Goal: Task Accomplishment & Management: Manage account settings

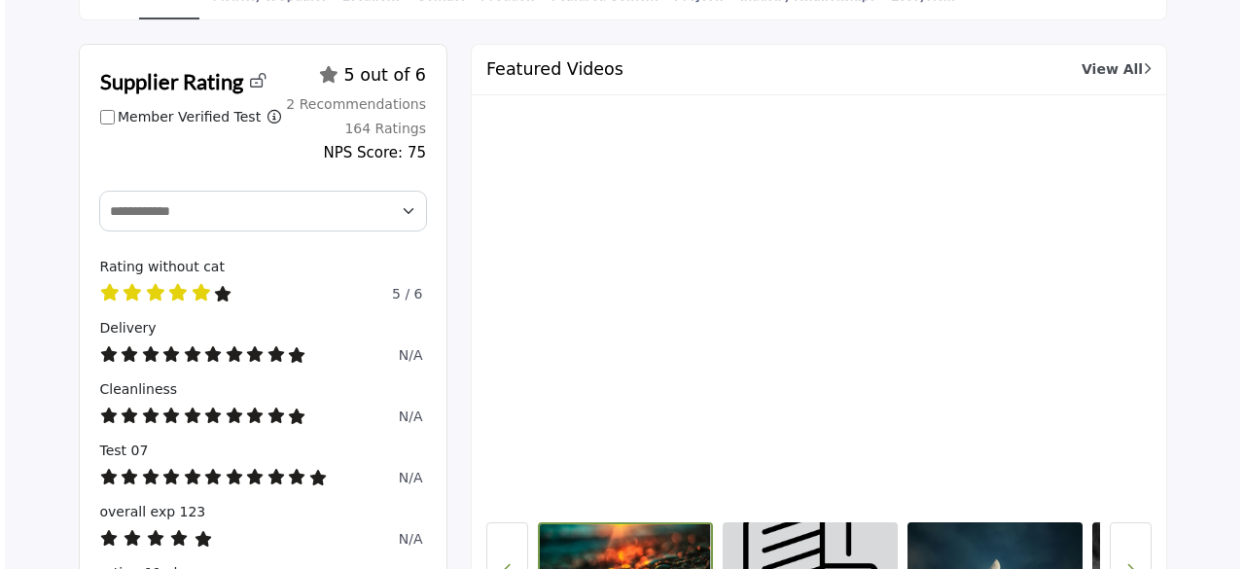
scroll to position [292, 0]
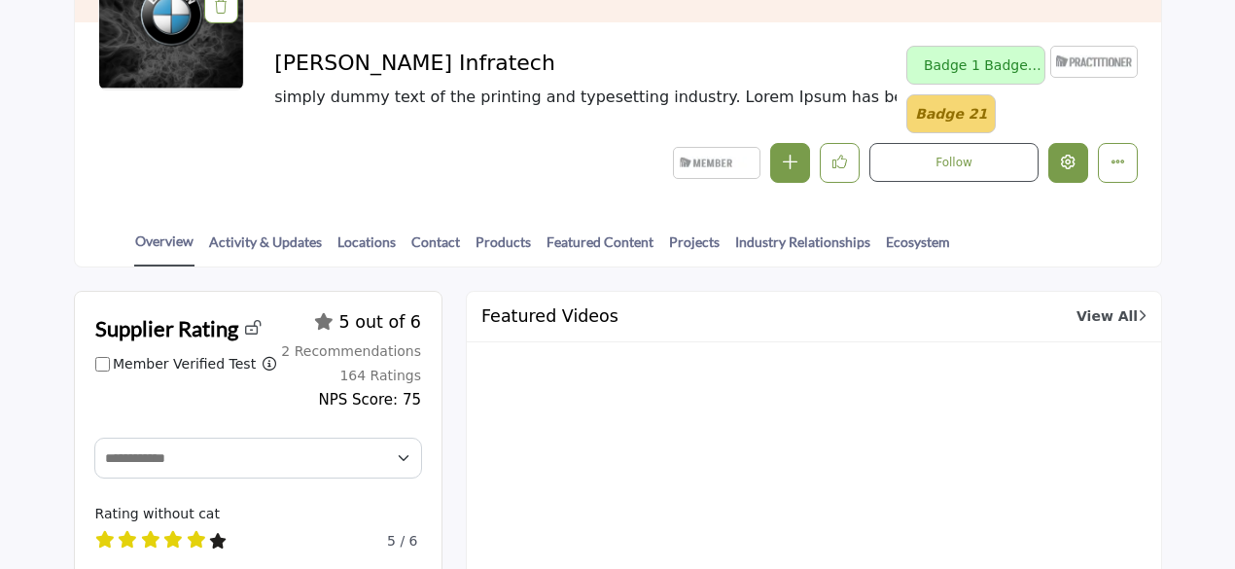
click at [1076, 160] on icon "Edit company" at bounding box center [1068, 162] width 15 height 15
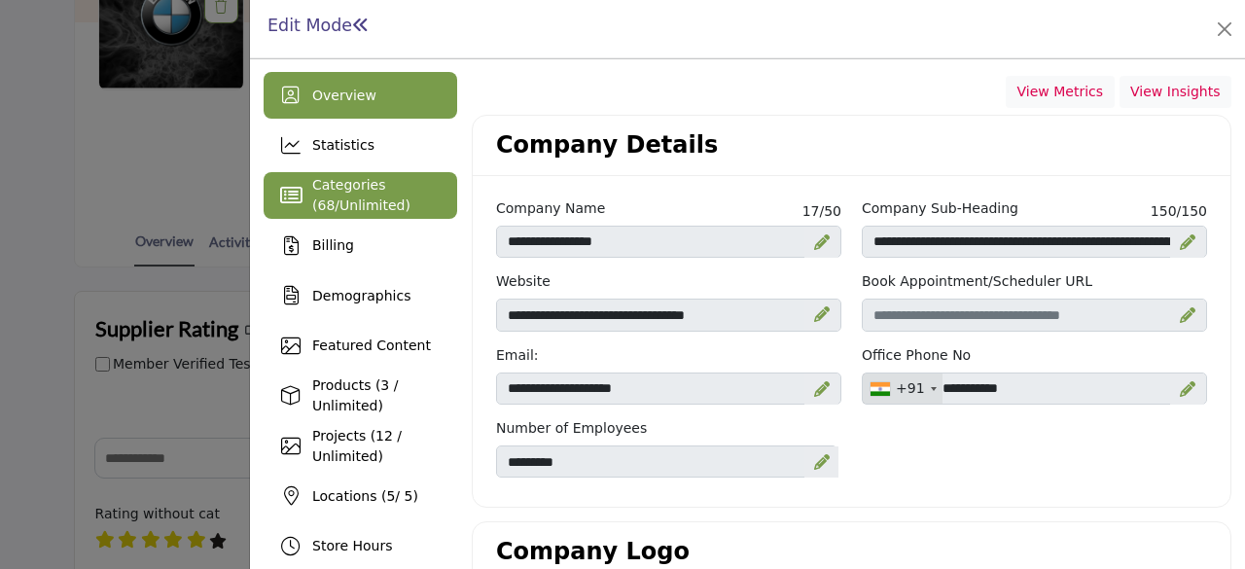
click at [368, 197] on span "Unlimited" at bounding box center [371, 205] width 65 height 16
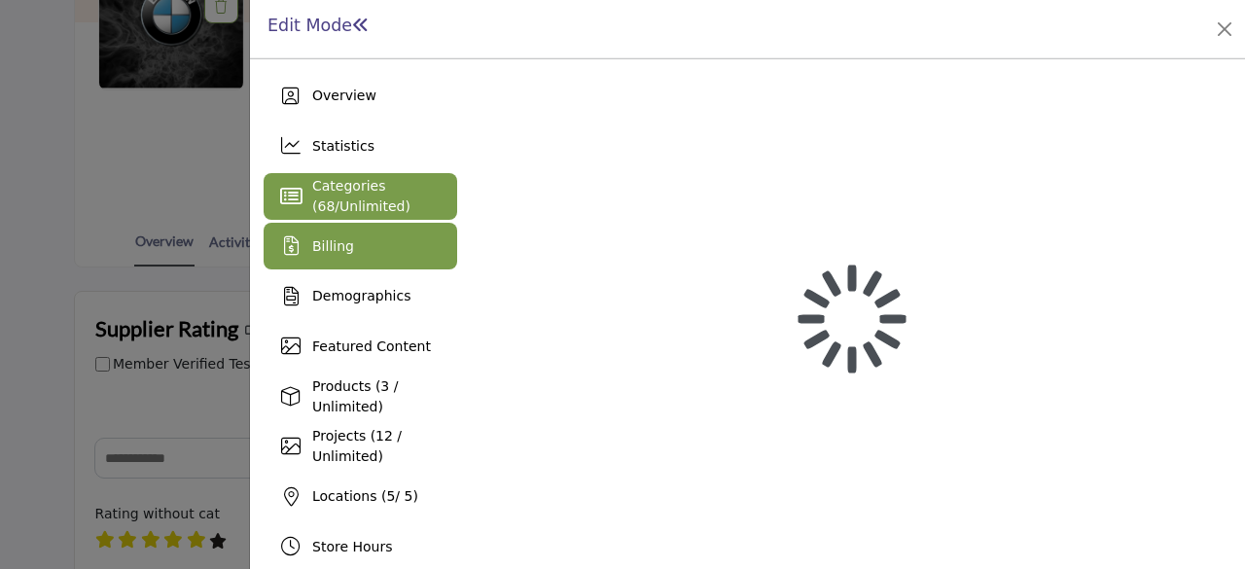
click at [360, 242] on div "Billing" at bounding box center [361, 246] width 194 height 47
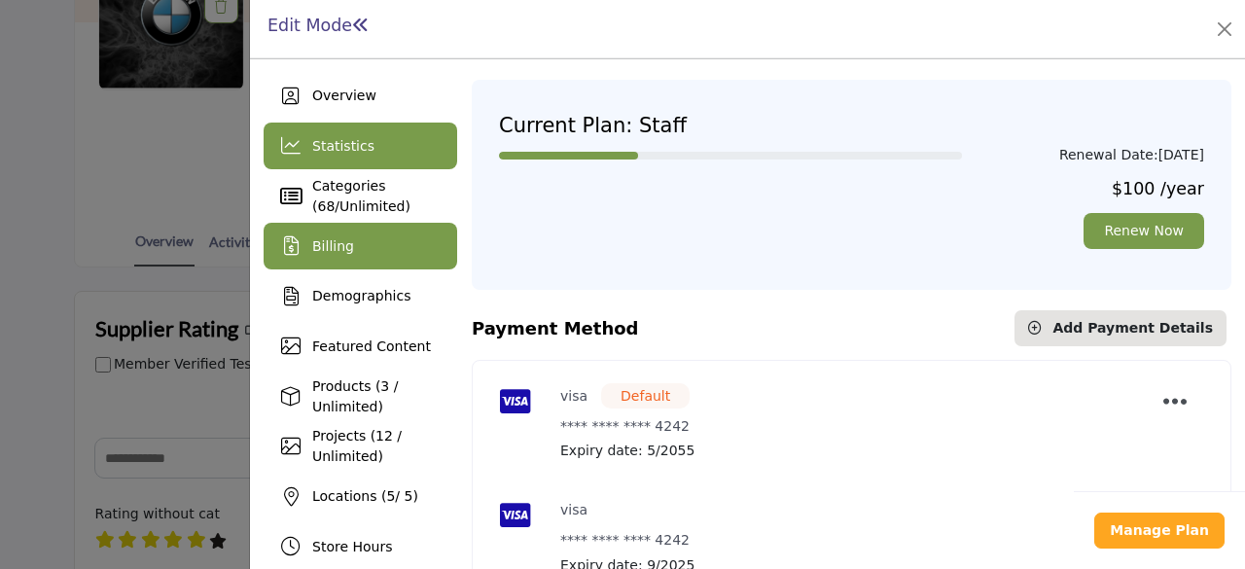
click at [332, 155] on div "Statistics" at bounding box center [343, 146] width 62 height 20
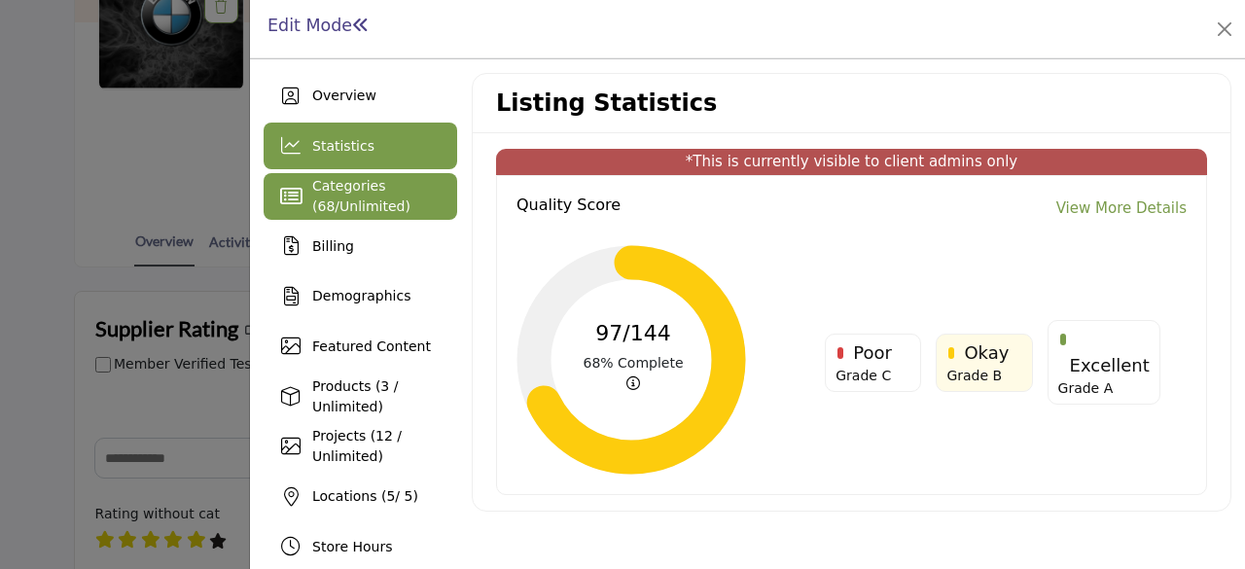
click at [356, 213] on span "Unlimited" at bounding box center [371, 206] width 65 height 16
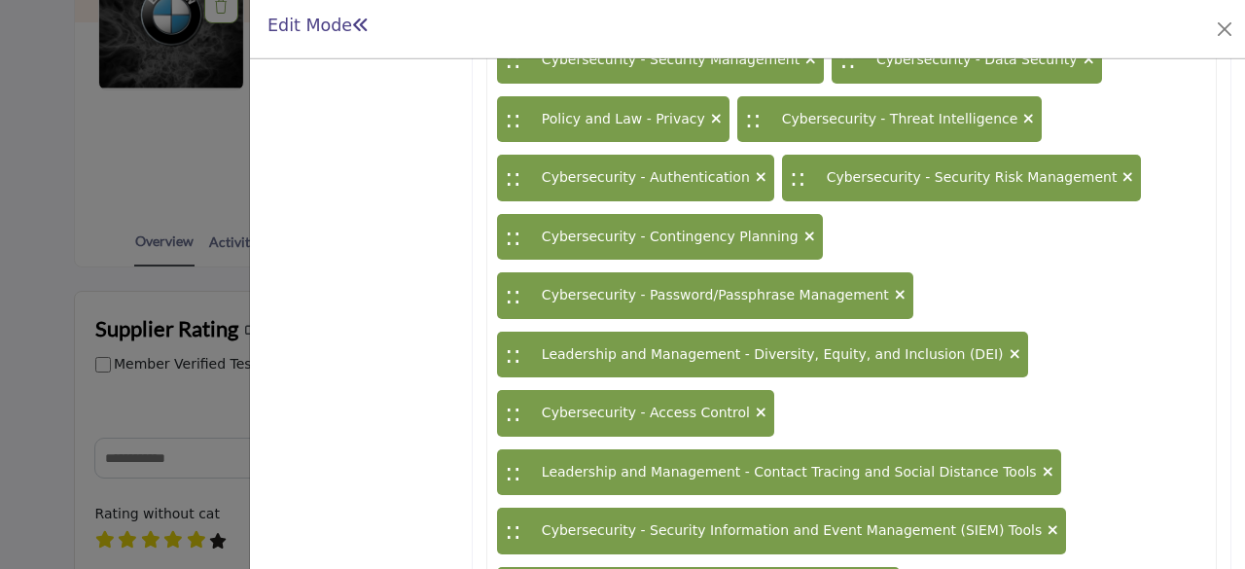
scroll to position [875, 0]
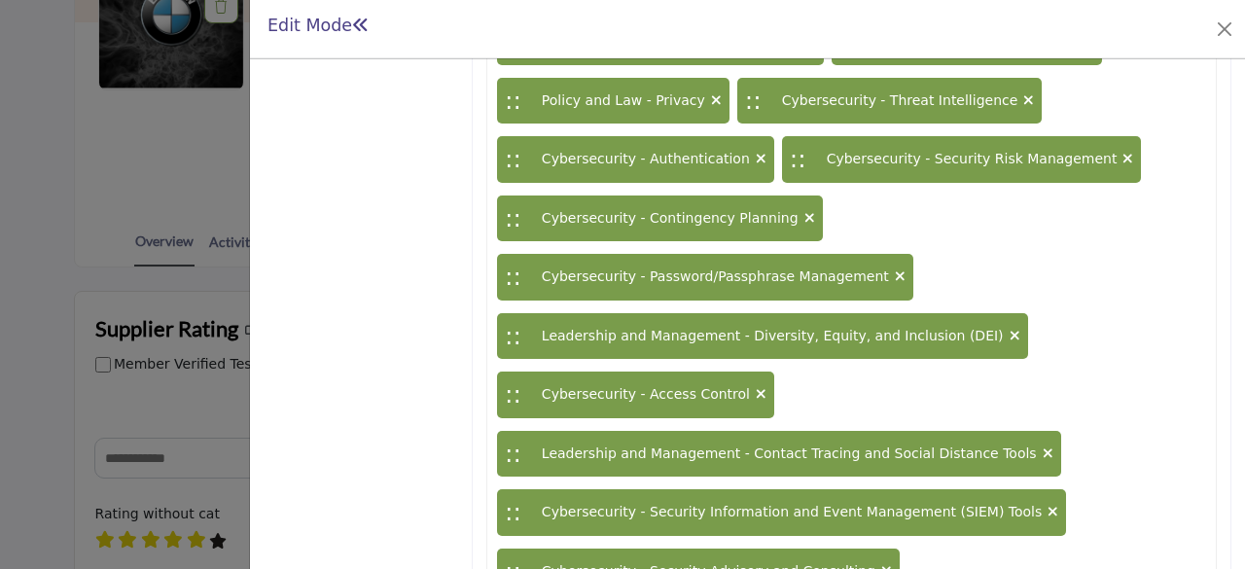
click at [1048, 505] on icon at bounding box center [1053, 512] width 11 height 14
